Goal: Register for event/course

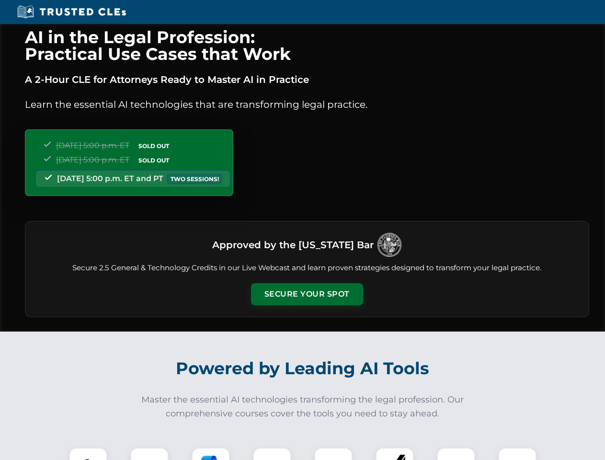
click at [306, 294] on button "Secure Your Spot" at bounding box center [307, 294] width 112 height 22
